Goal: Task Accomplishment & Management: Use online tool/utility

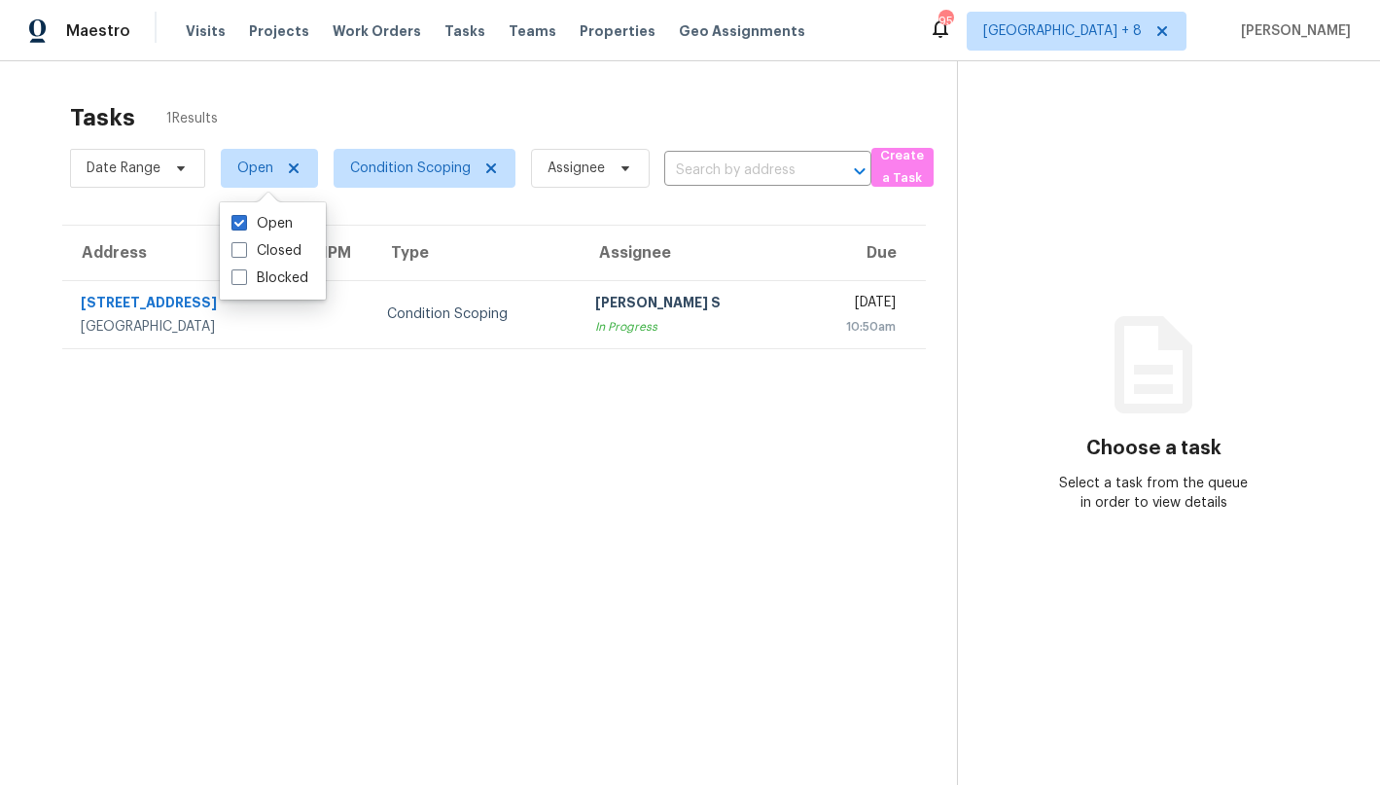
click at [580, 98] on div "Tasks 1 Results" at bounding box center [513, 117] width 887 height 51
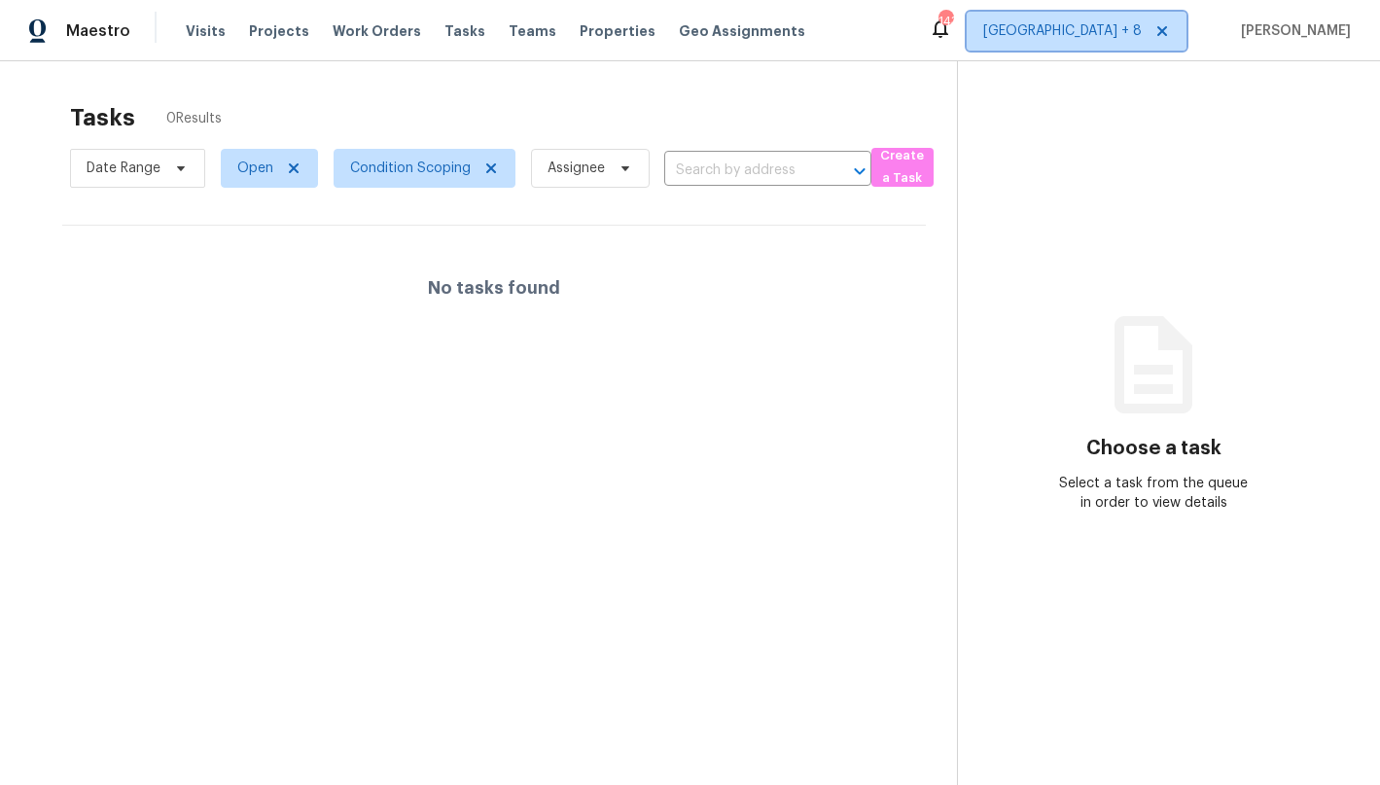
click at [1070, 29] on span "[GEOGRAPHIC_DATA] + 8" at bounding box center [1062, 30] width 159 height 19
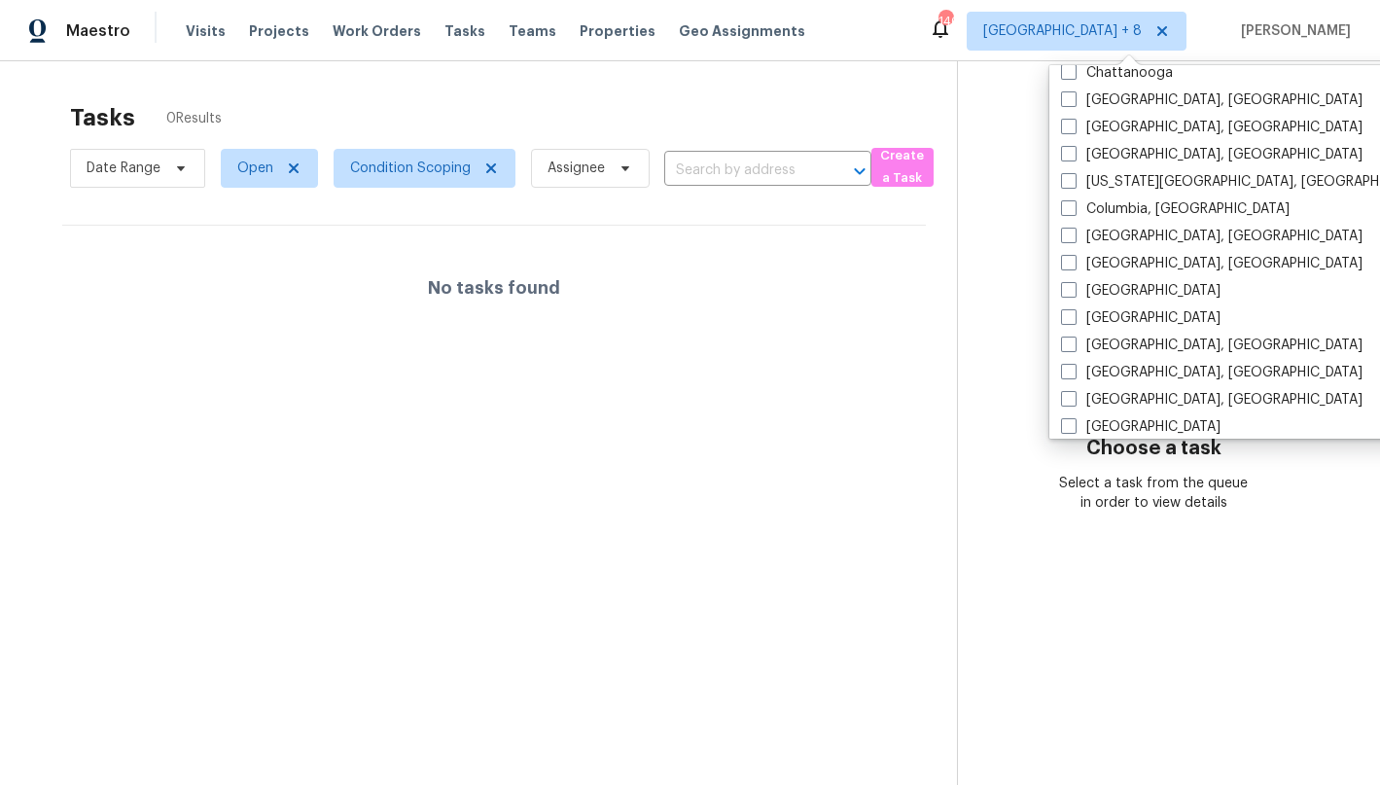
scroll to position [566, 0]
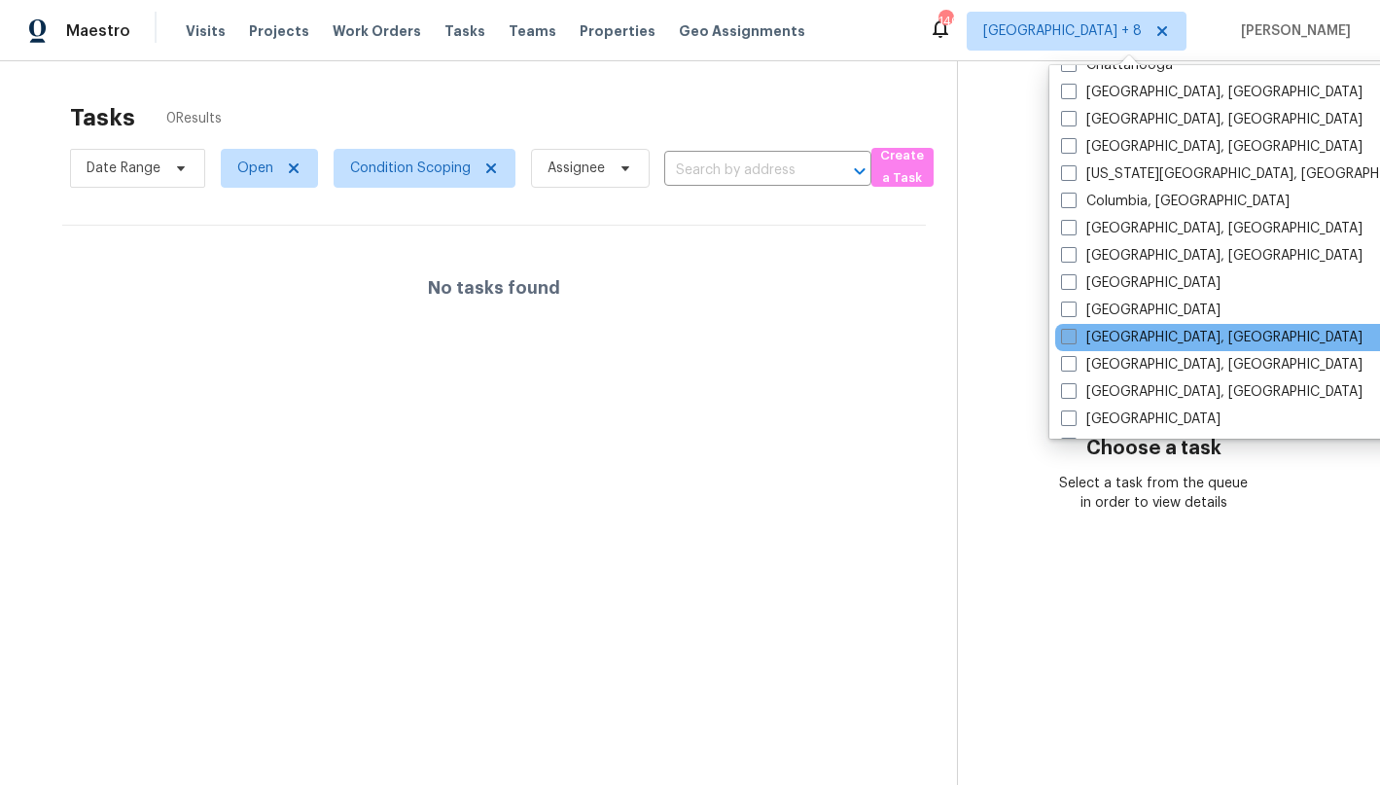
click at [1090, 338] on label "Detroit, MI" at bounding box center [1212, 337] width 302 height 19
click at [1074, 338] on input "Detroit, MI" at bounding box center [1067, 334] width 13 height 13
checkbox input "true"
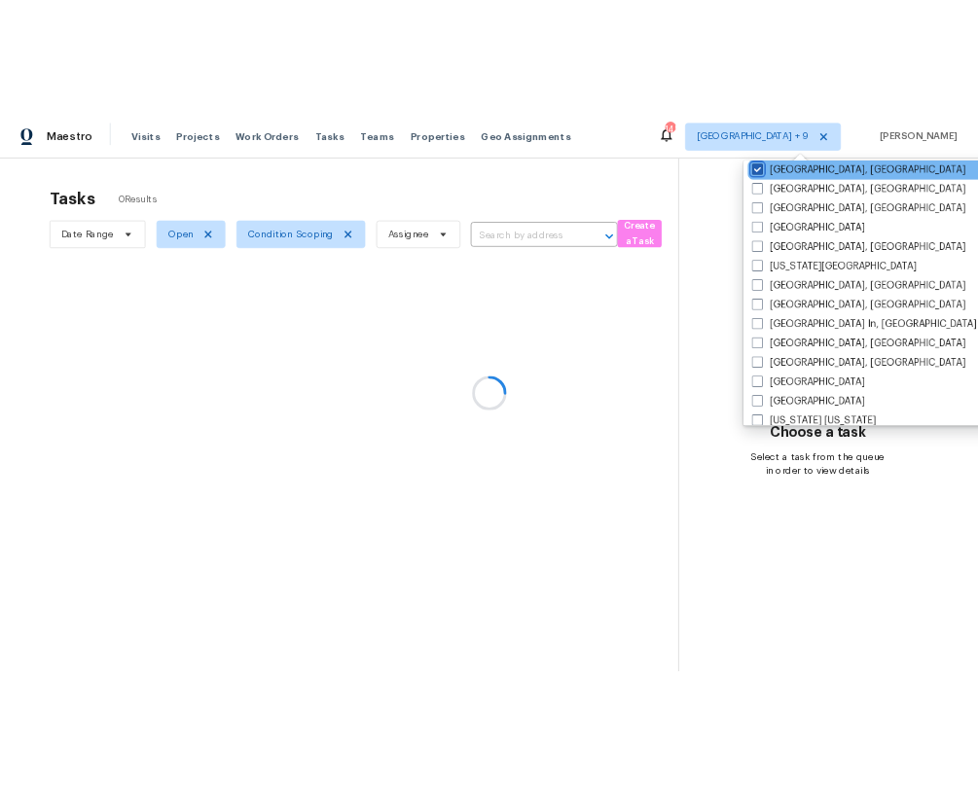
scroll to position [831, 0]
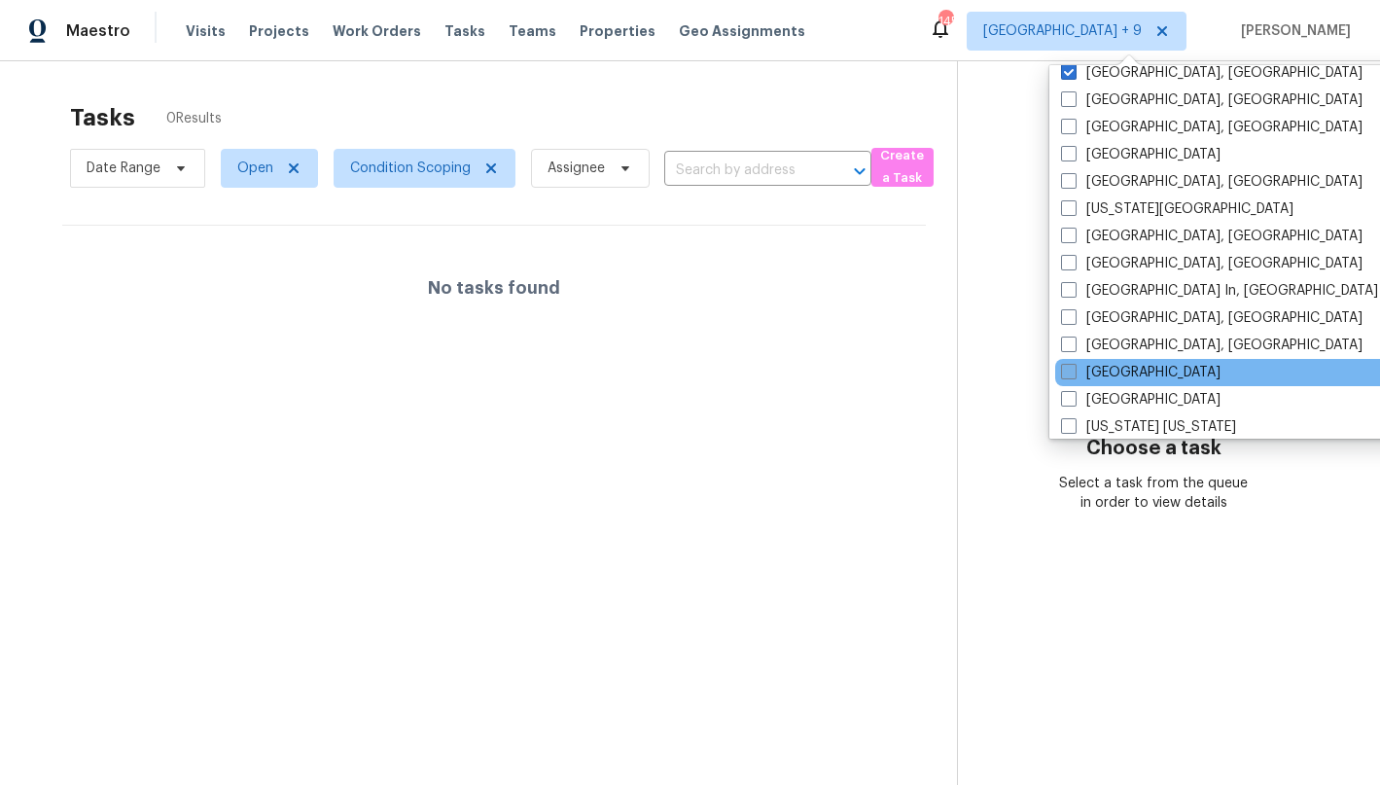
click at [1107, 377] on label "Minneapolis" at bounding box center [1141, 372] width 160 height 19
click at [1074, 375] on input "Minneapolis" at bounding box center [1067, 369] width 13 height 13
checkbox input "true"
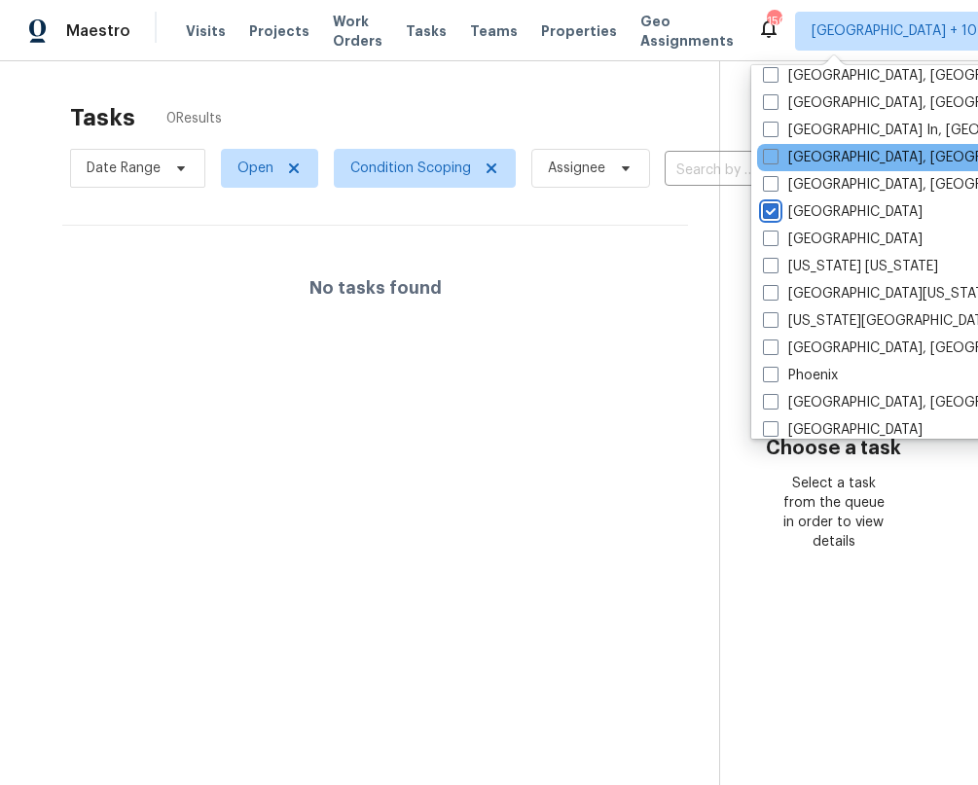
scroll to position [1026, 0]
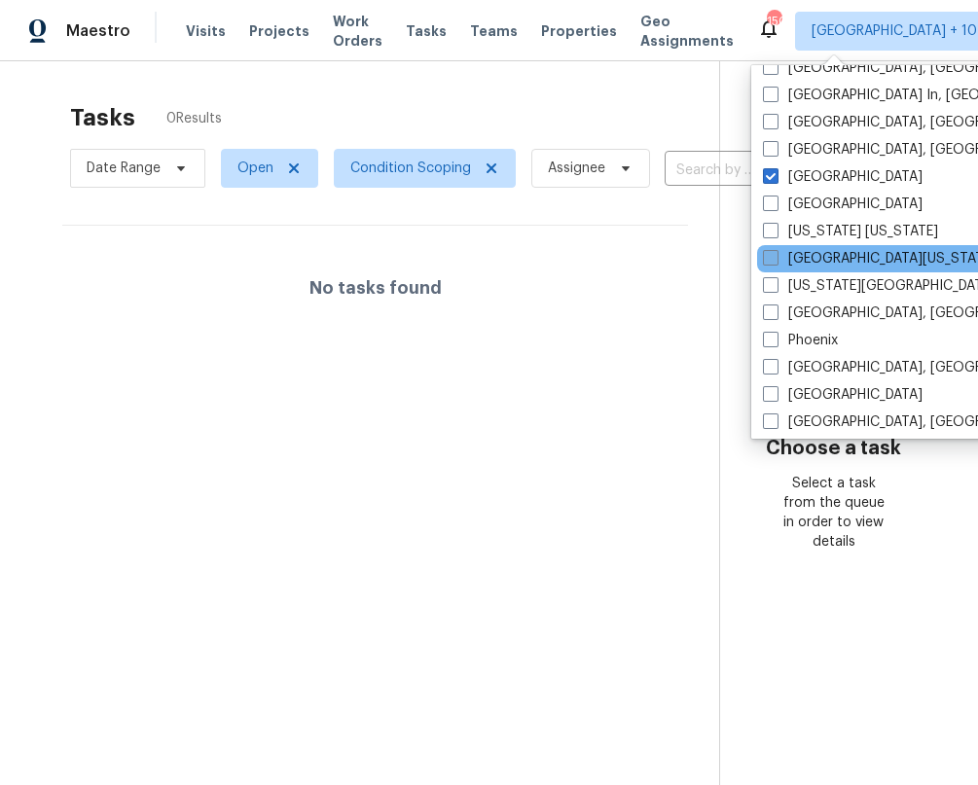
click at [839, 264] on label "Northern Colorado" at bounding box center [879, 258] width 232 height 19
click at [775, 262] on input "Northern Colorado" at bounding box center [769, 255] width 13 height 13
checkbox input "true"
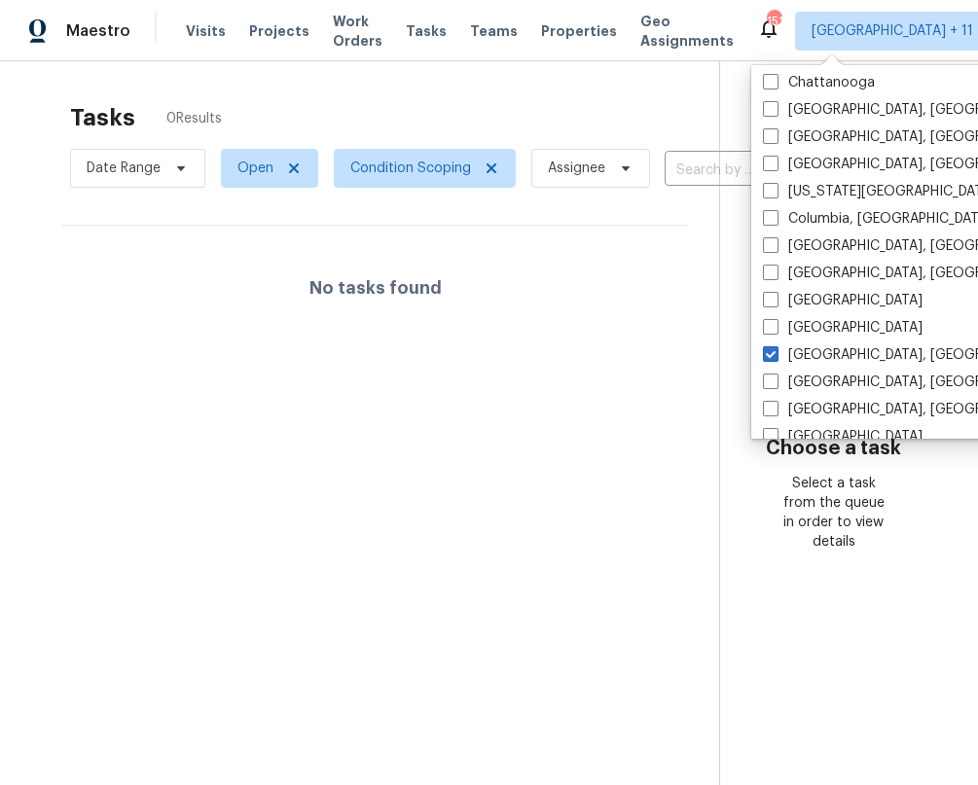
scroll to position [516, 0]
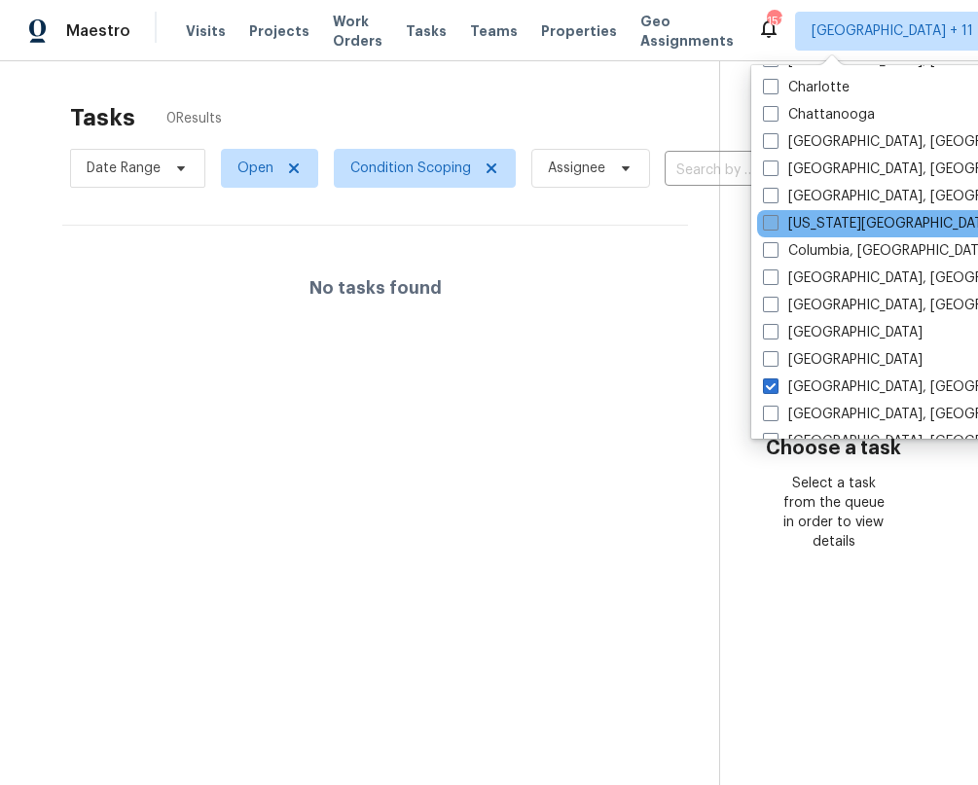
click at [840, 227] on label "Colorado Springs, CO" at bounding box center [950, 223] width 374 height 19
click at [775, 227] on input "Colorado Springs, CO" at bounding box center [769, 220] width 13 height 13
checkbox input "true"
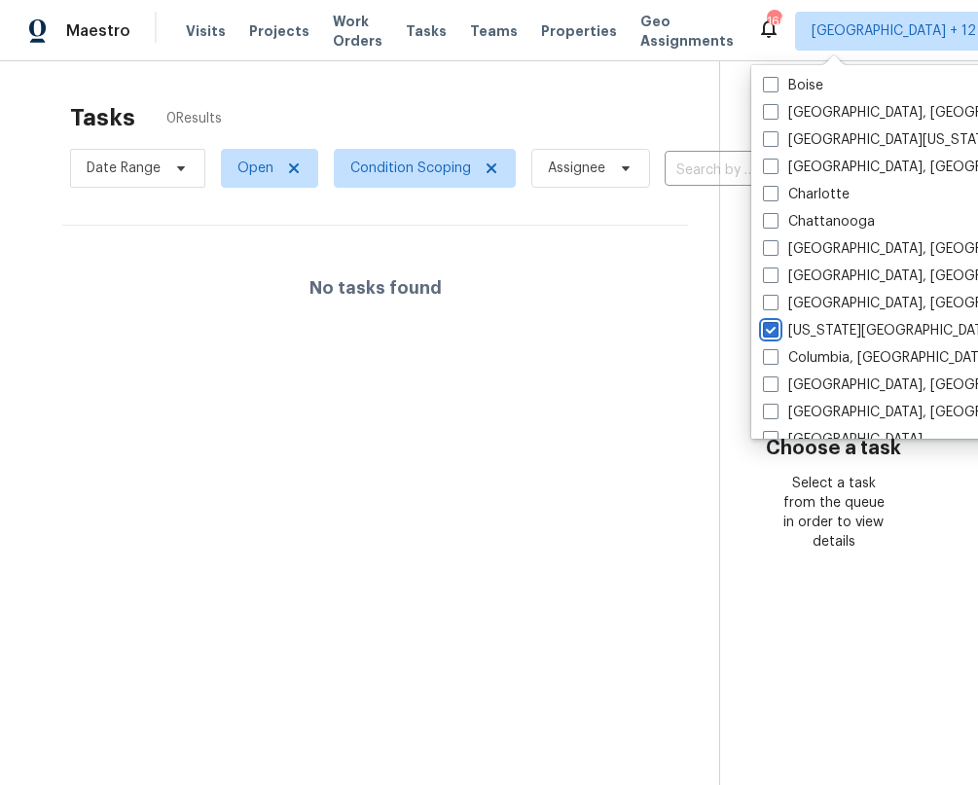
scroll to position [408, 0]
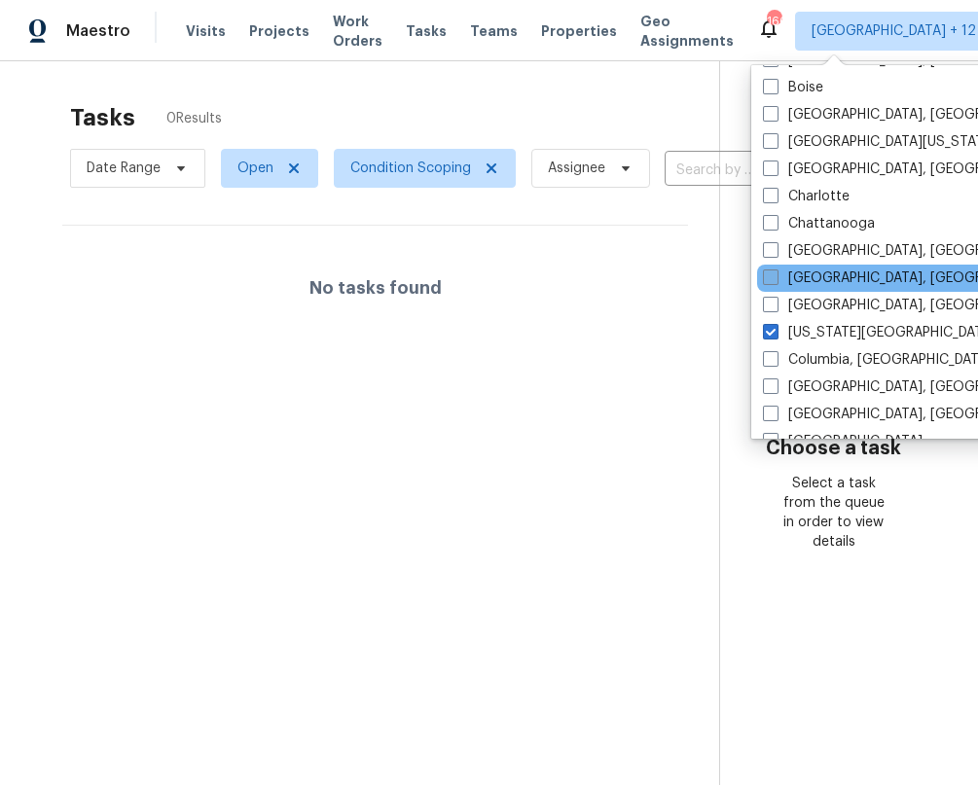
click at [834, 280] on label "Cincinnati, OH" at bounding box center [914, 277] width 302 height 19
click at [775, 280] on input "Cincinnati, OH" at bounding box center [769, 274] width 13 height 13
checkbox input "true"
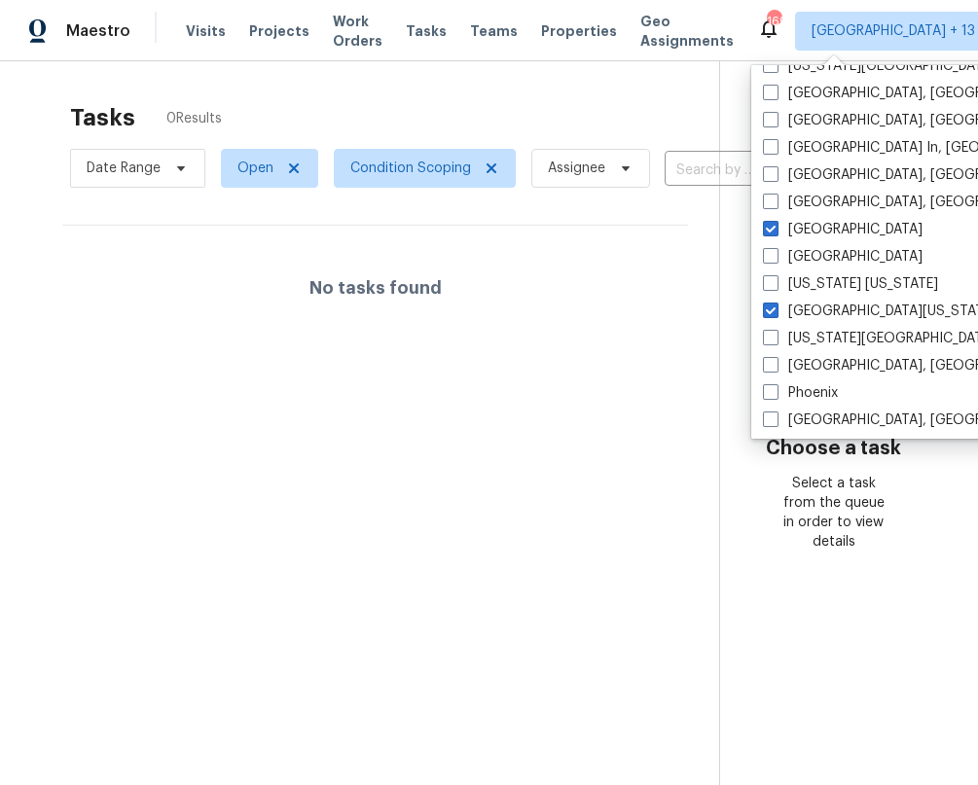
scroll to position [1005, 0]
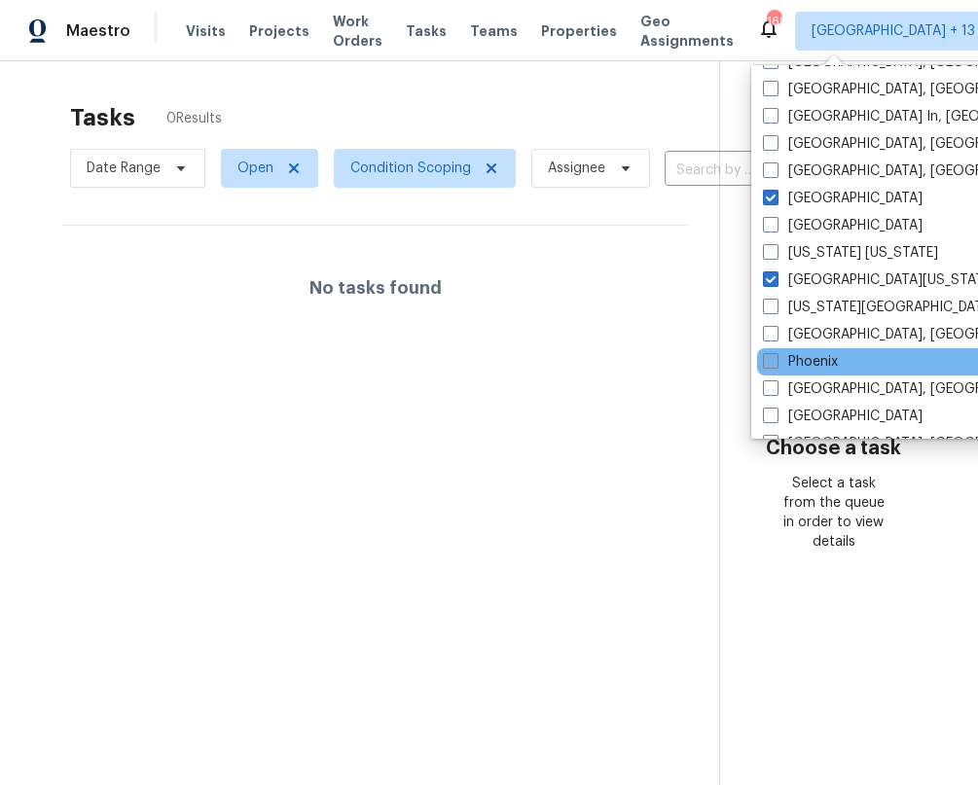
click at [815, 362] on label "Phoenix" at bounding box center [800, 361] width 75 height 19
click at [775, 362] on input "Phoenix" at bounding box center [769, 358] width 13 height 13
checkbox input "true"
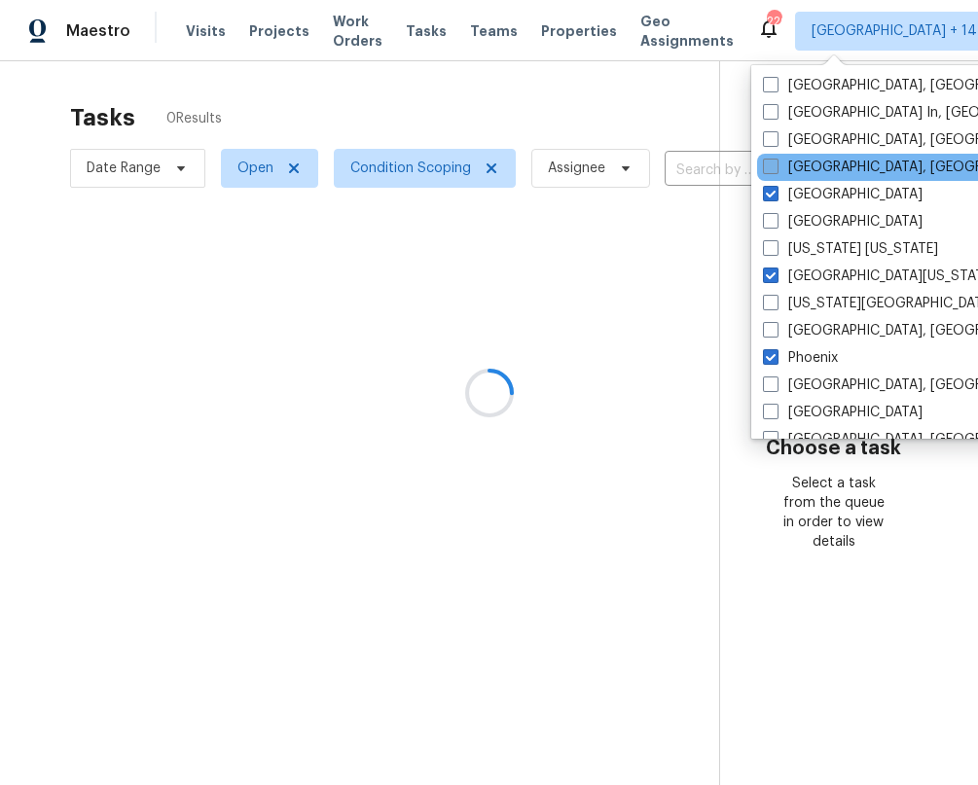
click at [818, 169] on label "Miami, FL" at bounding box center [914, 167] width 302 height 19
click at [775, 169] on input "Miami, FL" at bounding box center [769, 164] width 13 height 13
checkbox input "true"
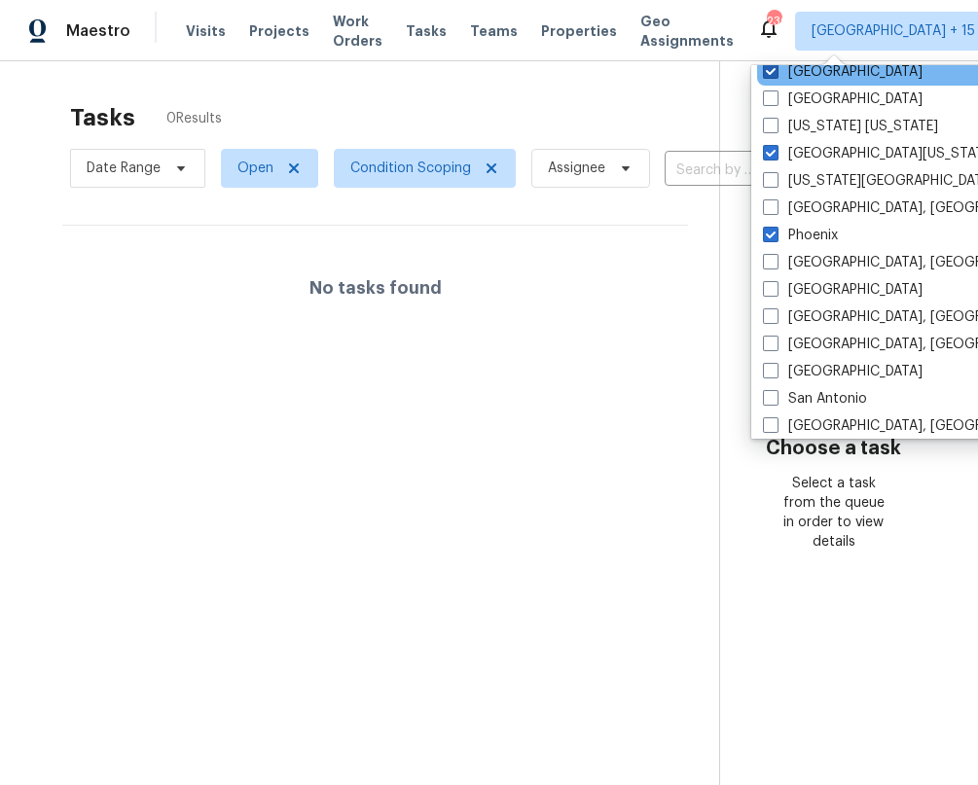
scroll to position [1153, 0]
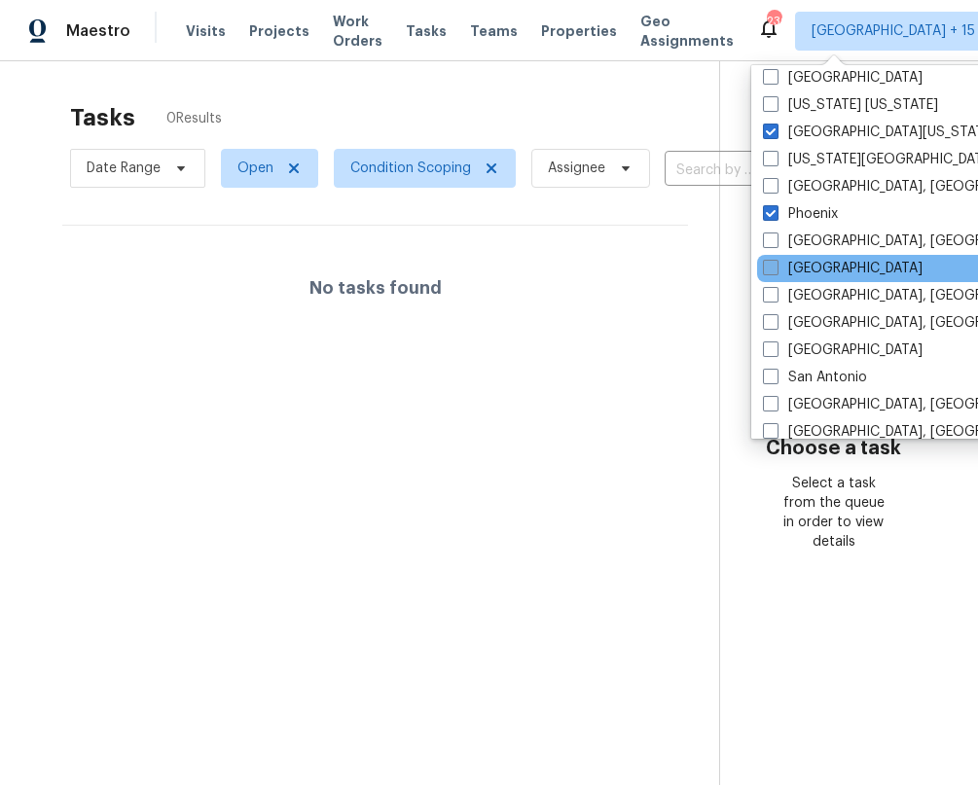
click at [801, 266] on label "Raleigh" at bounding box center [843, 268] width 160 height 19
click at [775, 266] on input "Raleigh" at bounding box center [769, 265] width 13 height 13
checkbox input "true"
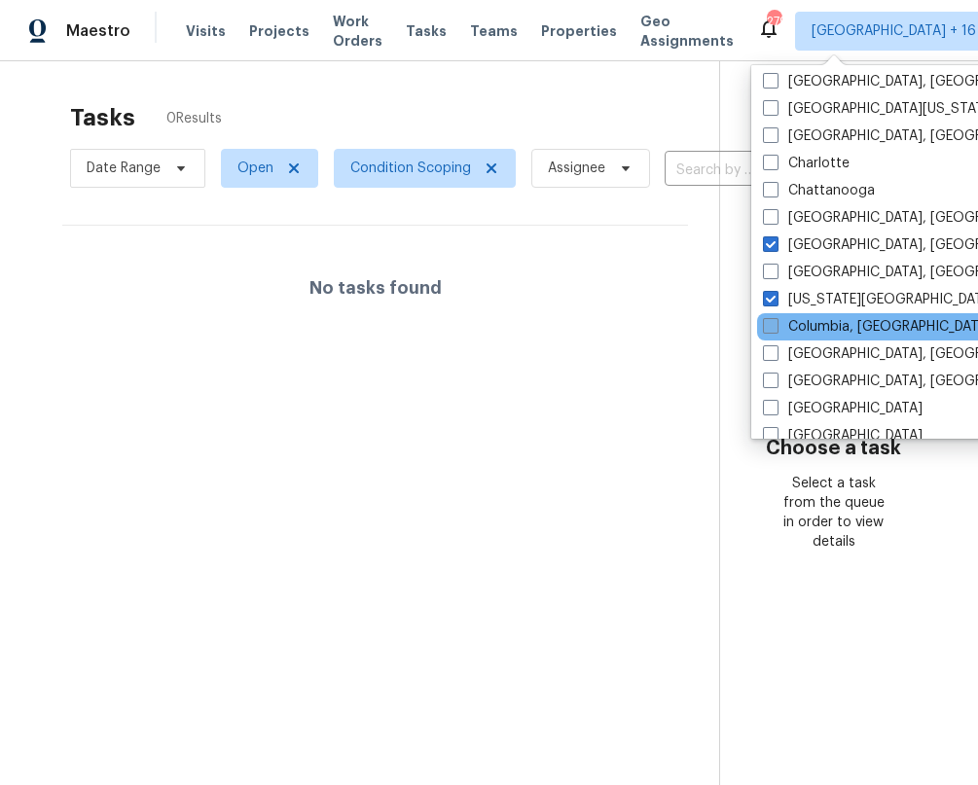
scroll to position [439, 0]
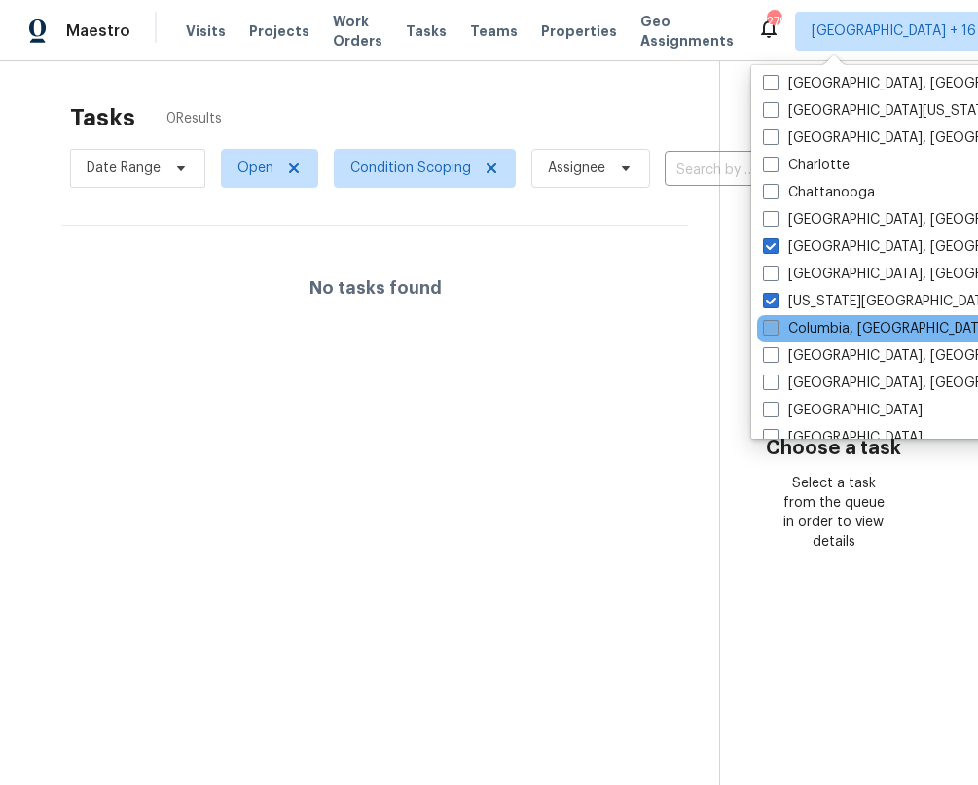
click at [813, 167] on label "Charlotte" at bounding box center [806, 165] width 87 height 19
click at [775, 167] on input "Charlotte" at bounding box center [769, 162] width 13 height 13
checkbox input "true"
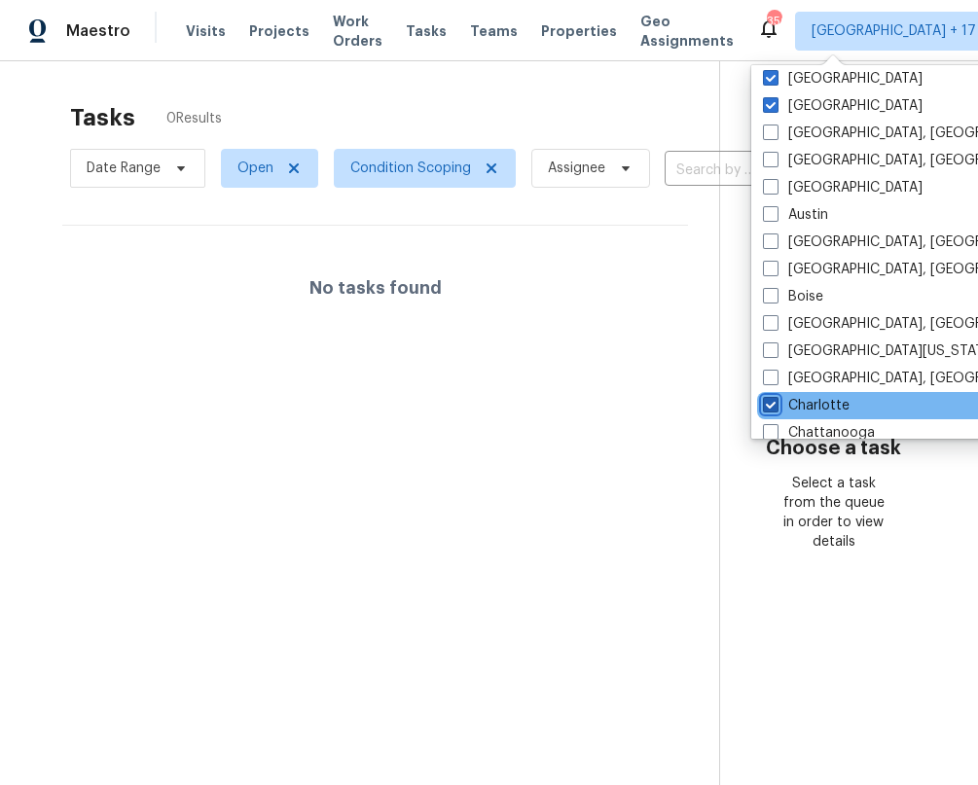
scroll to position [192, 0]
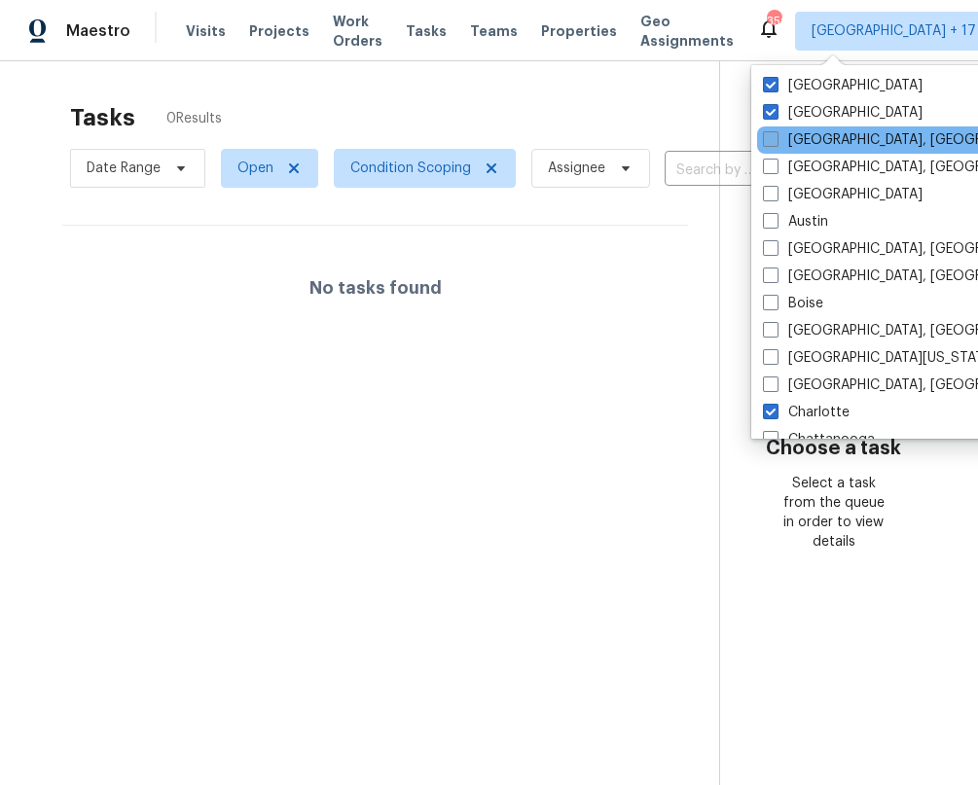
click at [814, 138] on label "Albuquerque, NM" at bounding box center [914, 139] width 302 height 19
click at [775, 138] on input "Albuquerque, NM" at bounding box center [769, 136] width 13 height 13
checkbox input "true"
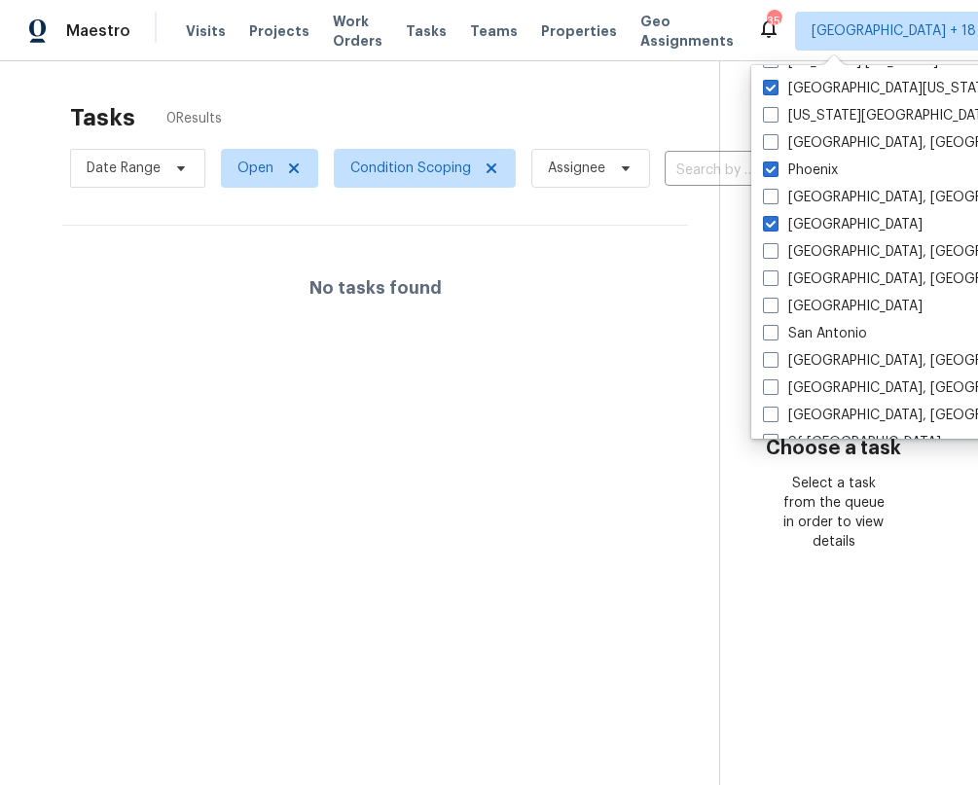
scroll to position [1201, 0]
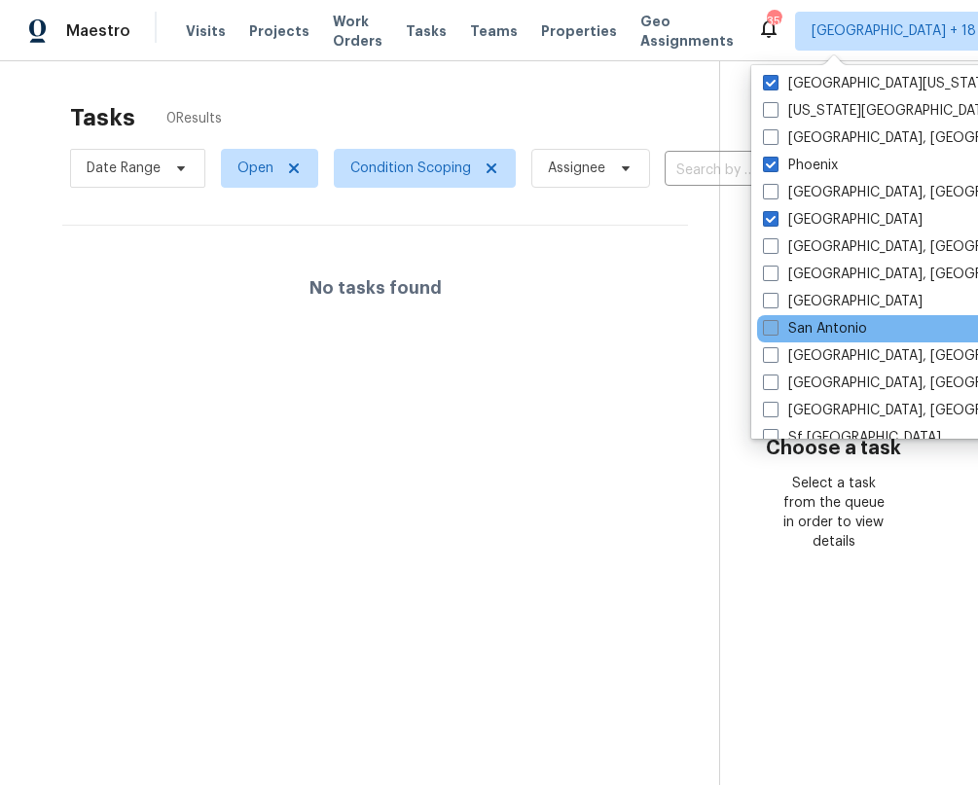
click at [815, 324] on label "San Antonio" at bounding box center [815, 328] width 104 height 19
click at [775, 324] on input "San Antonio" at bounding box center [769, 325] width 13 height 13
checkbox input "true"
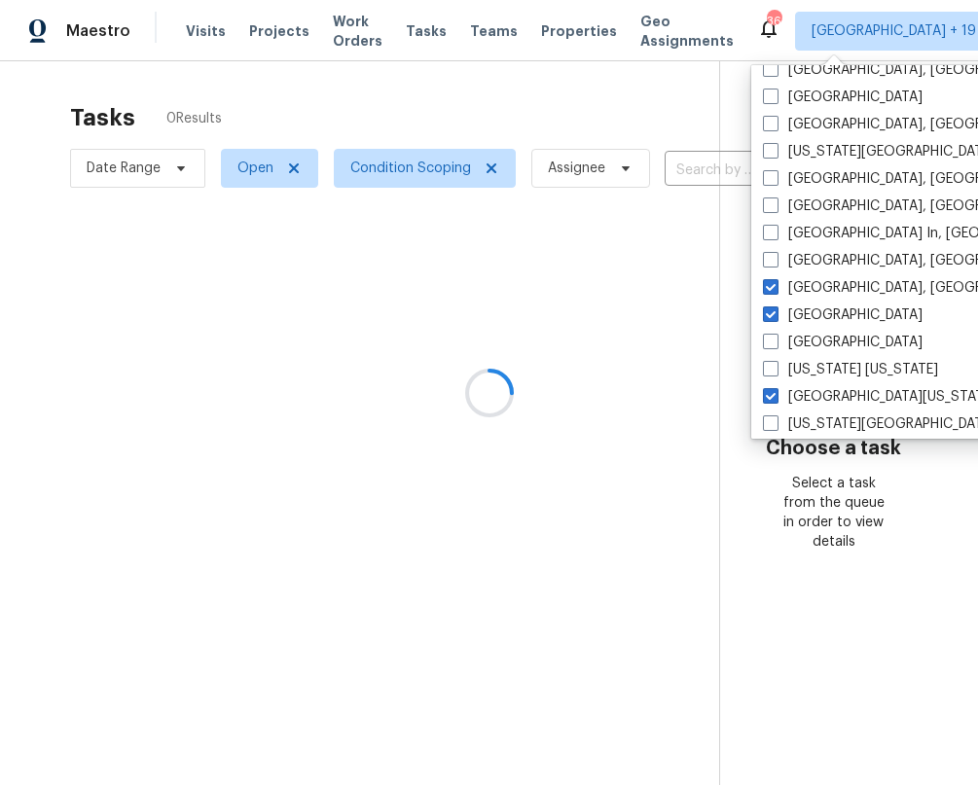
scroll to position [867, 0]
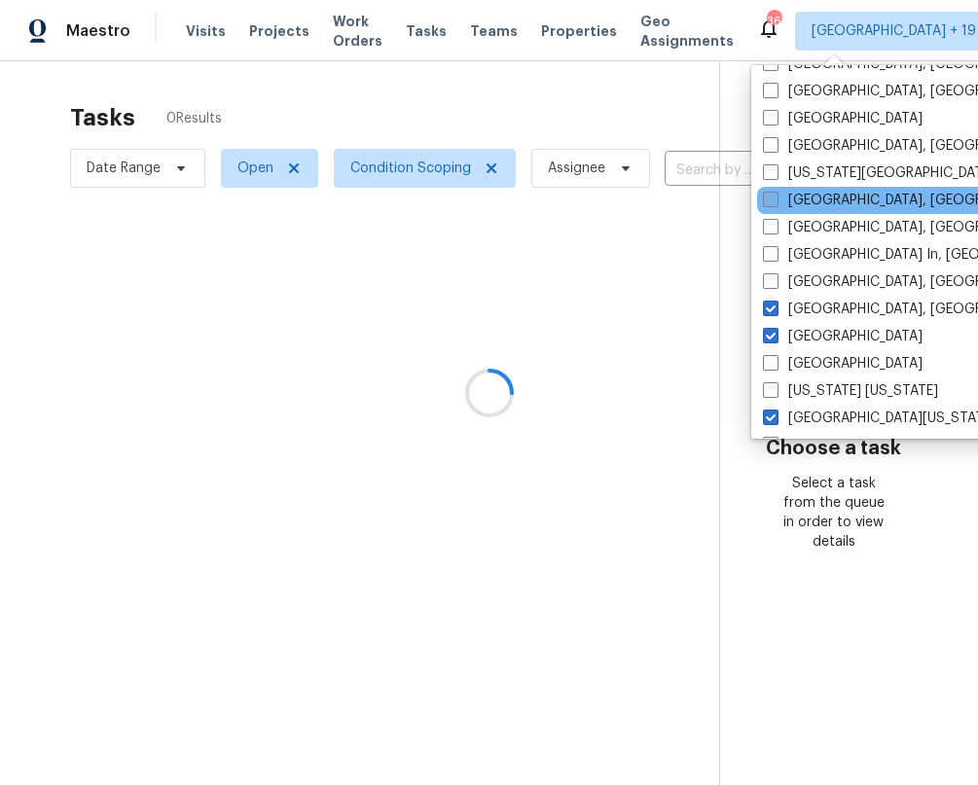
click at [821, 204] on label "Killeen, TX" at bounding box center [914, 200] width 302 height 19
click at [775, 203] on input "Killeen, TX" at bounding box center [769, 197] width 13 height 13
checkbox input "true"
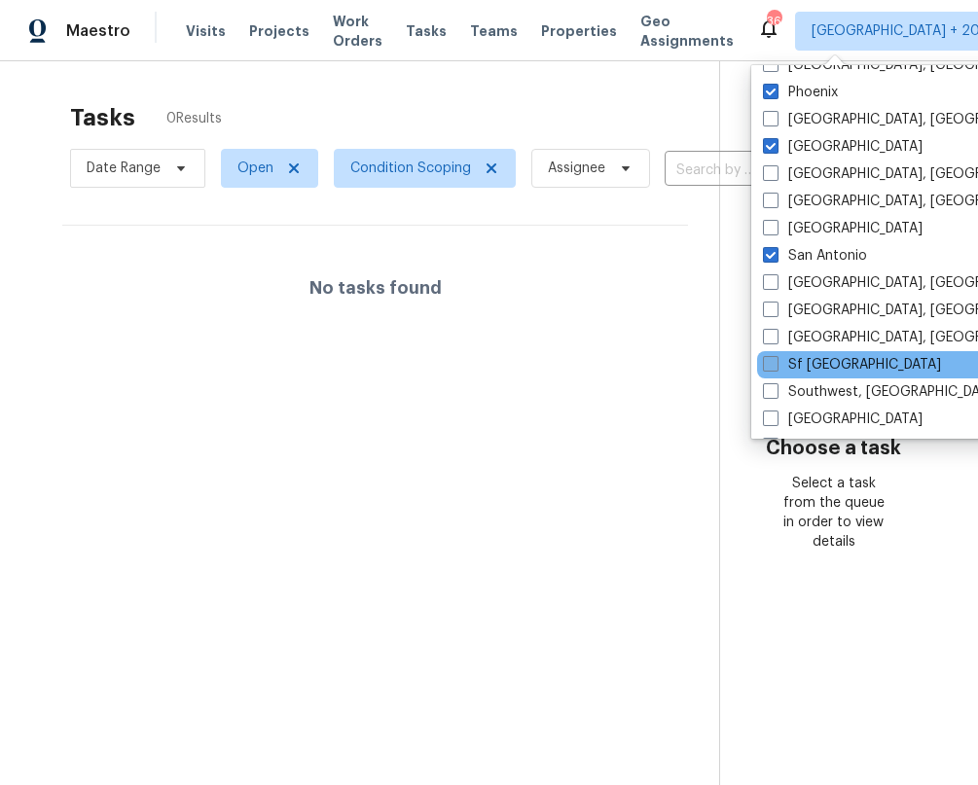
scroll to position [1303, 0]
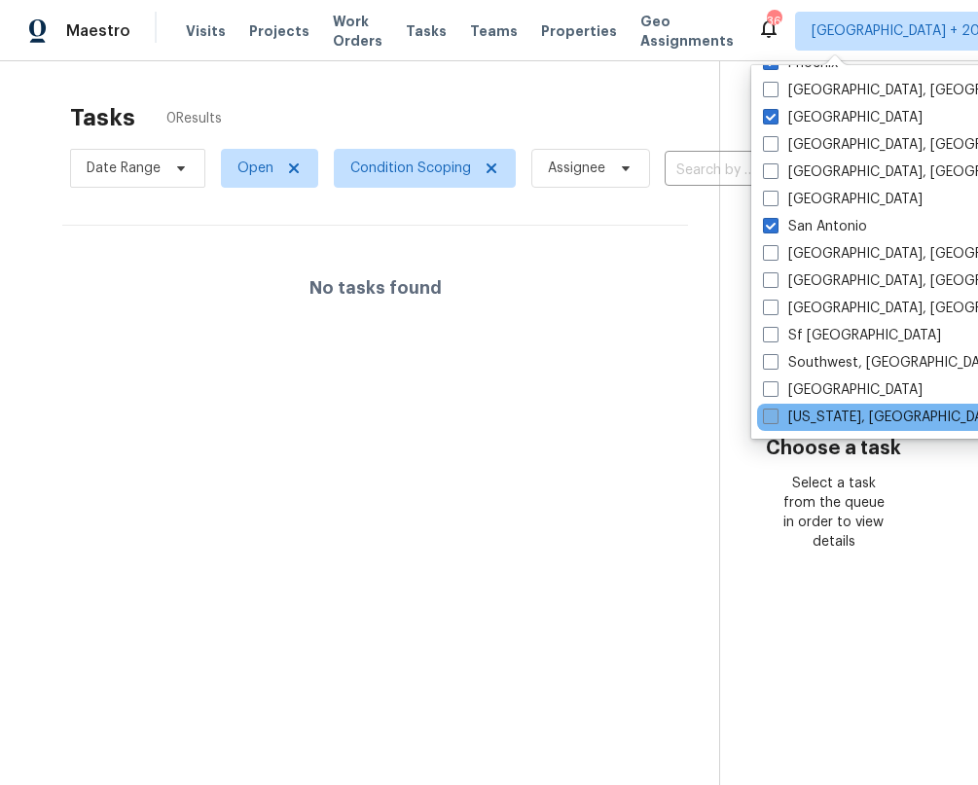
click at [799, 415] on label "Washington, DC" at bounding box center [883, 417] width 240 height 19
click at [775, 415] on input "Washington, DC" at bounding box center [769, 414] width 13 height 13
checkbox input "true"
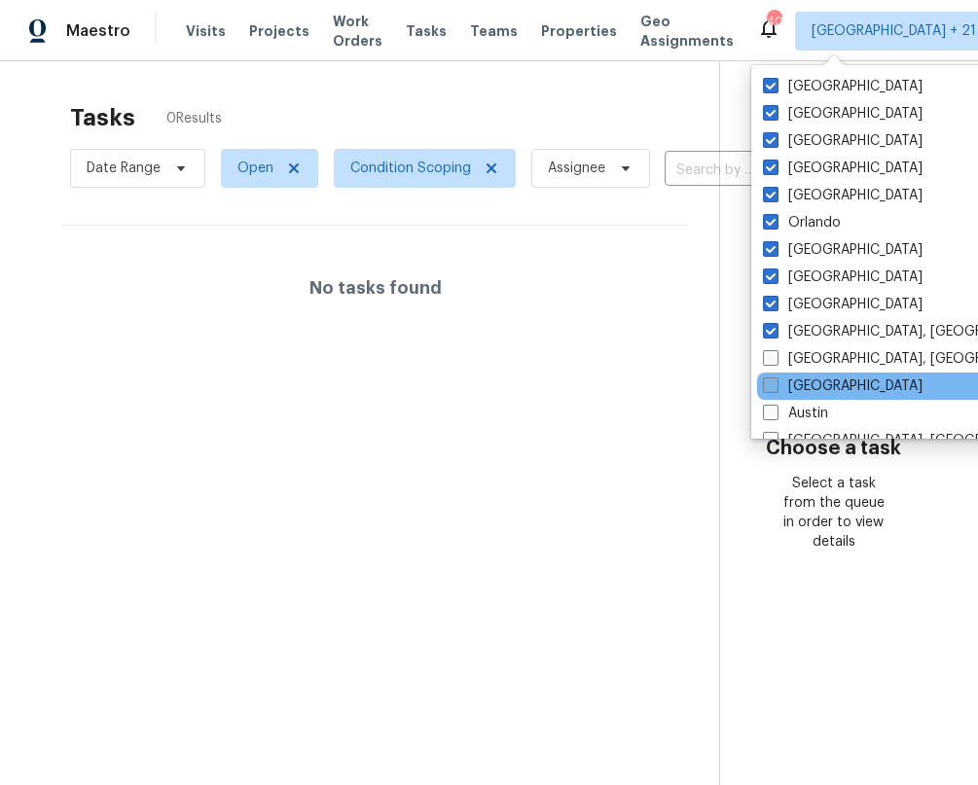
click at [806, 389] on label "Atlanta" at bounding box center [843, 385] width 160 height 19
click at [775, 389] on input "Atlanta" at bounding box center [769, 382] width 13 height 13
checkbox input "true"
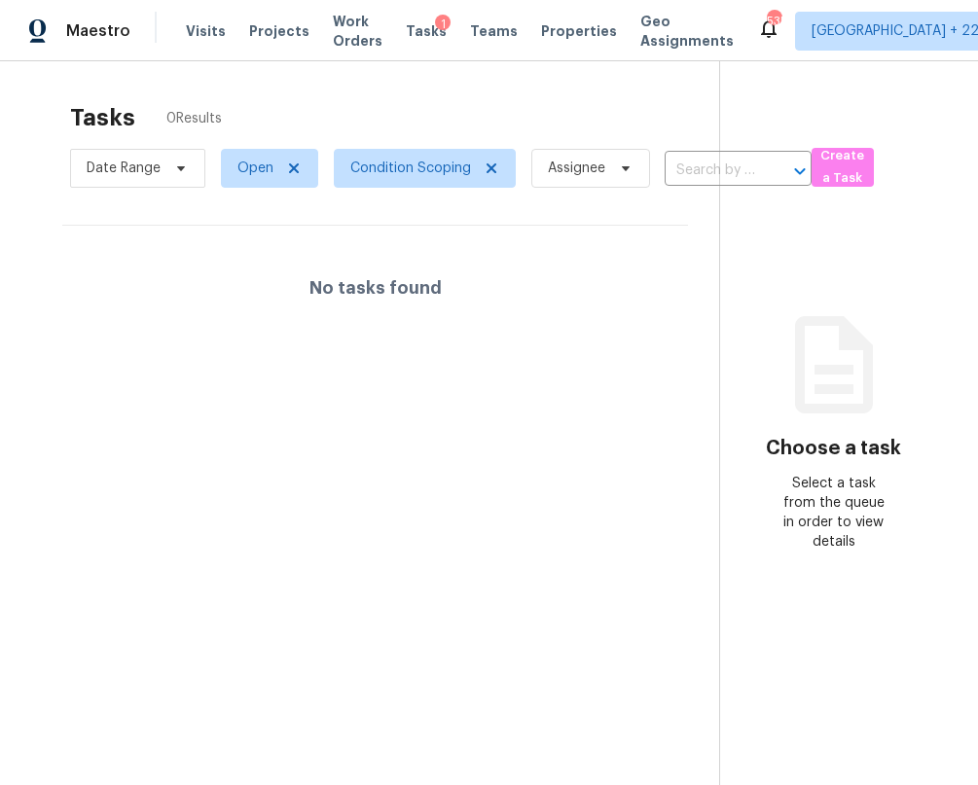
click at [657, 369] on section "Tasks 0 Results Date Range Open Condition Scoping Assignee ​ Create a Task No t…" at bounding box center [375, 469] width 688 height 754
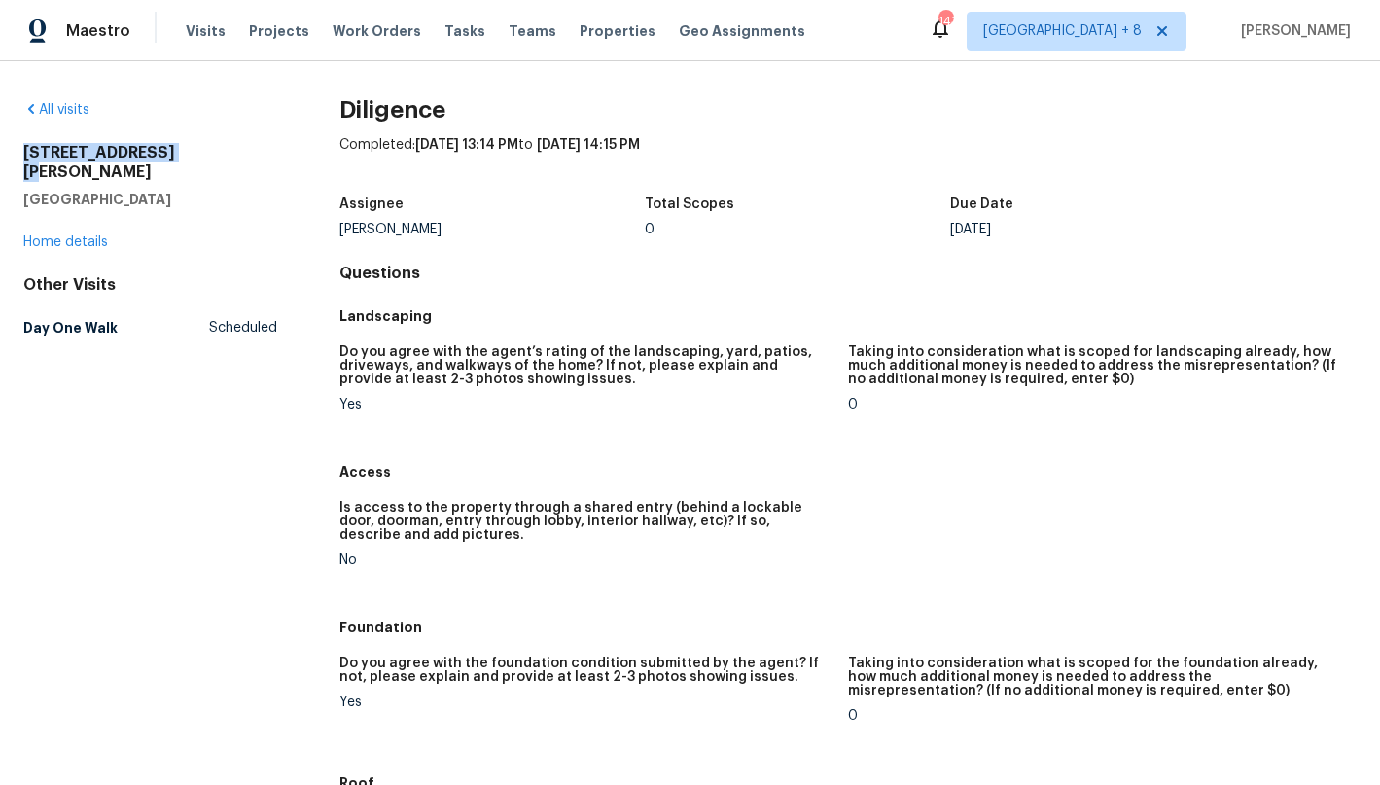
drag, startPoint x: 188, startPoint y: 156, endPoint x: 19, endPoint y: 150, distance: 168.4
click at [19, 150] on div "All visits [STREET_ADDRESS][PERSON_NAME] Home details Other Visits Day One Walk…" at bounding box center [690, 423] width 1380 height 724
copy h2 "[STREET_ADDRESS][PERSON_NAME]"
